Goal: Navigation & Orientation: Find specific page/section

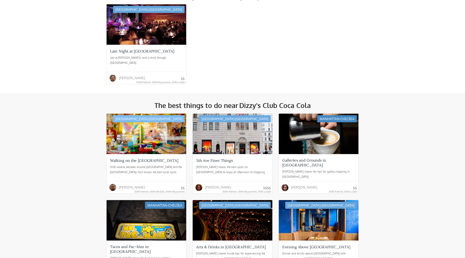
scroll to position [495, 0]
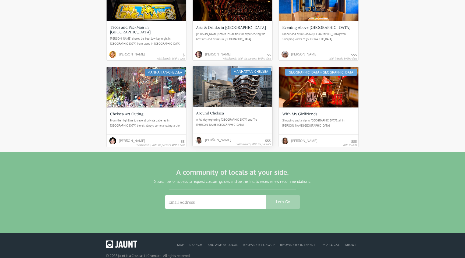
click at [257, 90] on div at bounding box center [233, 86] width 80 height 40
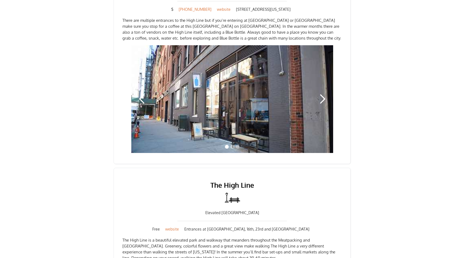
scroll to position [320, 0]
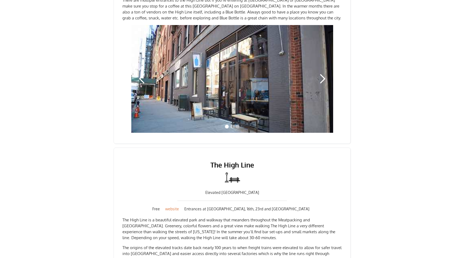
click at [318, 73] on div "next slide" at bounding box center [322, 78] width 11 height 11
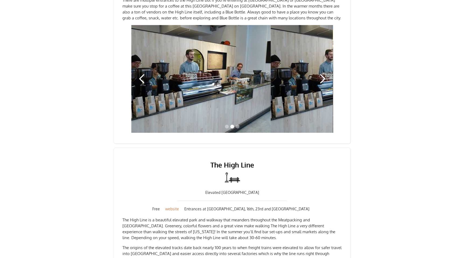
click at [318, 73] on div "next slide" at bounding box center [322, 78] width 11 height 11
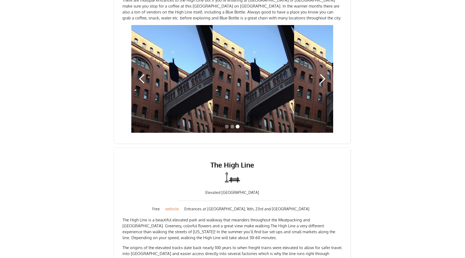
click at [318, 73] on div "next slide" at bounding box center [322, 78] width 11 height 11
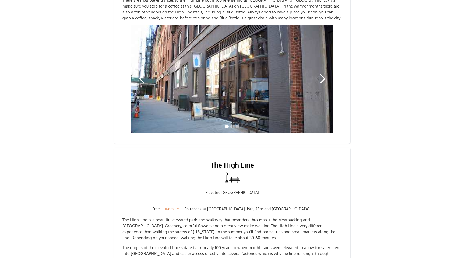
click at [318, 73] on div "next slide" at bounding box center [322, 78] width 11 height 11
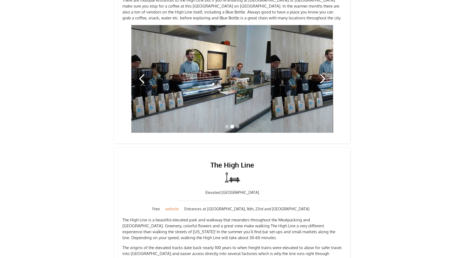
click at [318, 73] on div "next slide" at bounding box center [322, 78] width 11 height 11
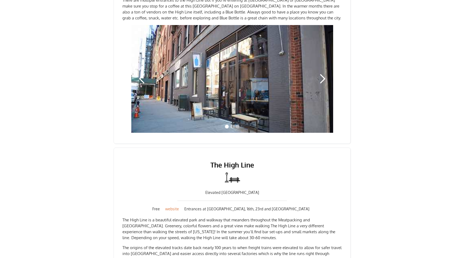
click at [318, 73] on div "next slide" at bounding box center [322, 78] width 11 height 11
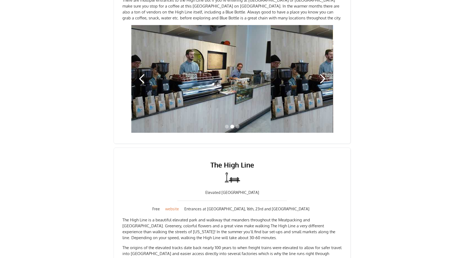
click at [318, 73] on div "next slide" at bounding box center [322, 78] width 11 height 11
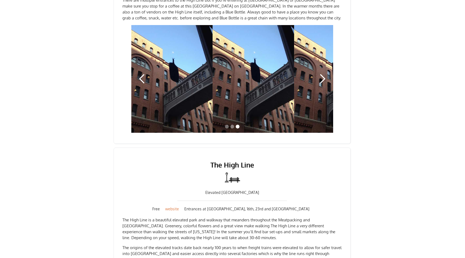
click at [318, 73] on div "next slide" at bounding box center [322, 78] width 11 height 11
